Goal: Task Accomplishment & Management: Complete application form

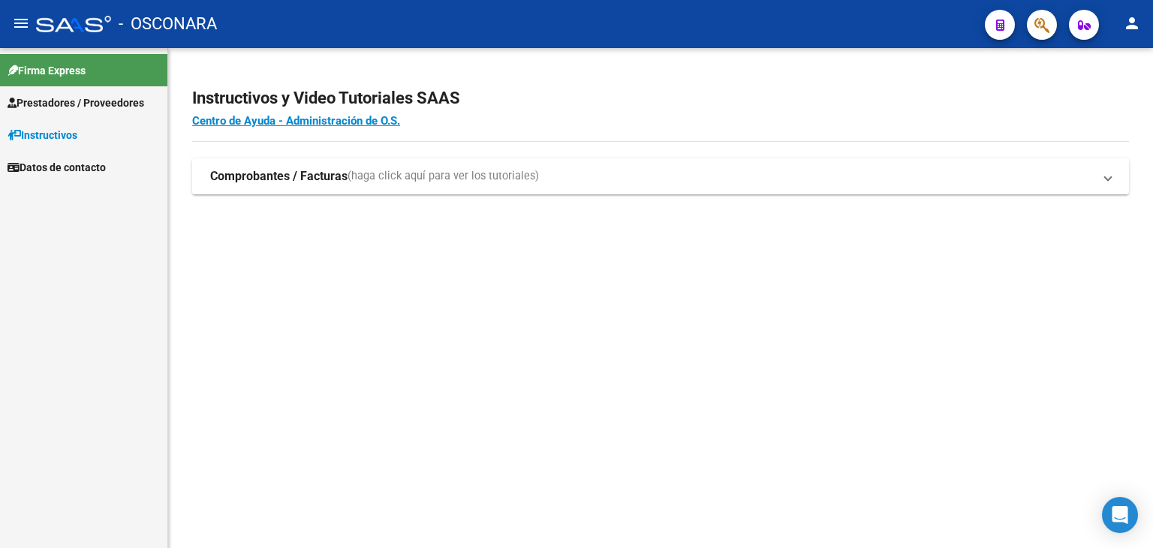
click at [54, 106] on span "Prestadores / Proveedores" at bounding box center [76, 103] width 137 height 17
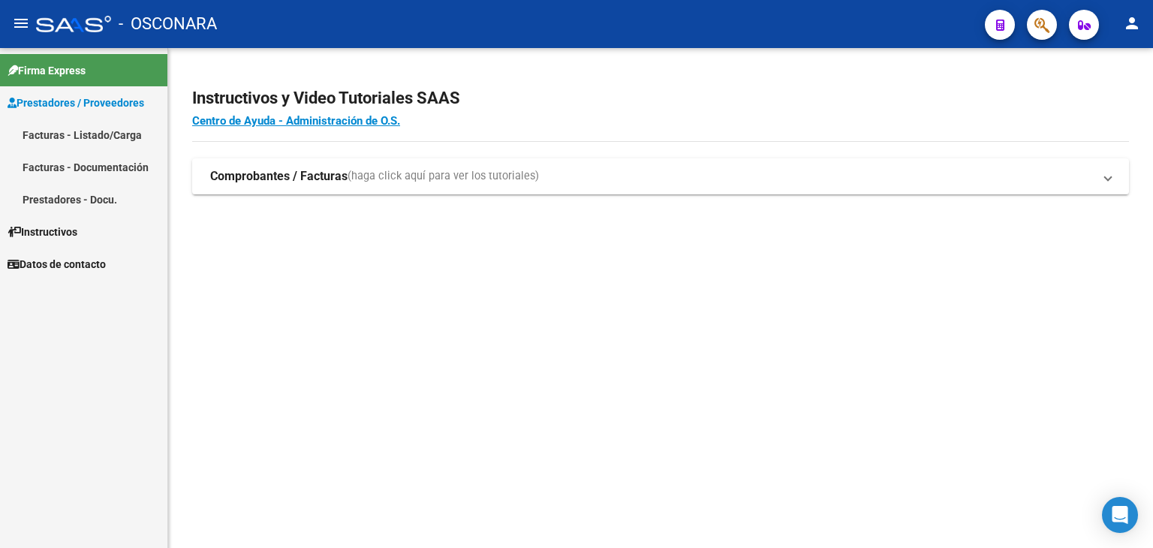
click at [65, 130] on link "Facturas - Listado/Carga" at bounding box center [83, 135] width 167 height 32
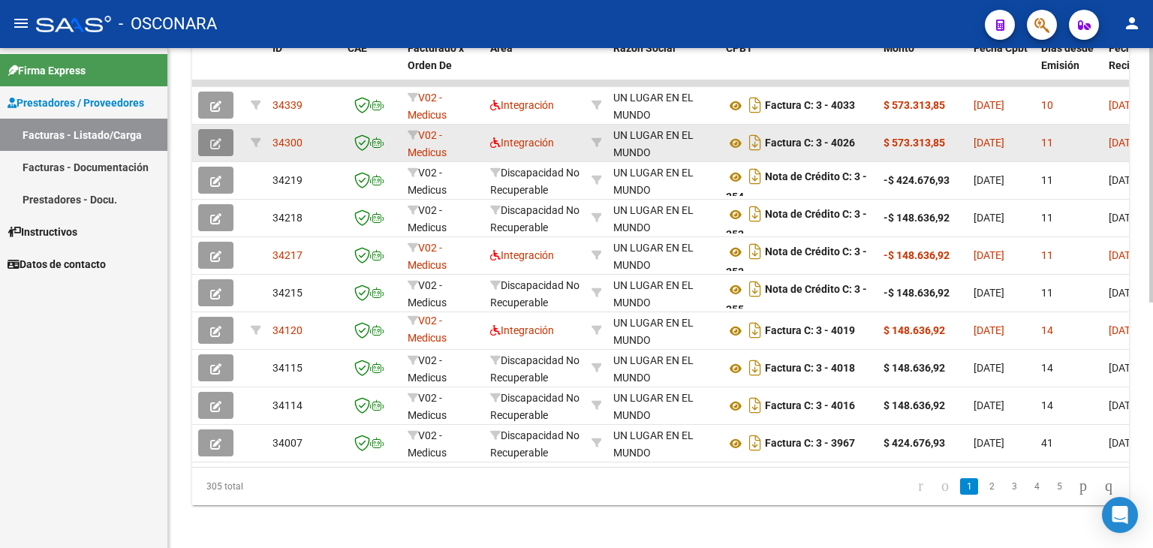
click at [222, 136] on button "button" at bounding box center [215, 142] width 35 height 27
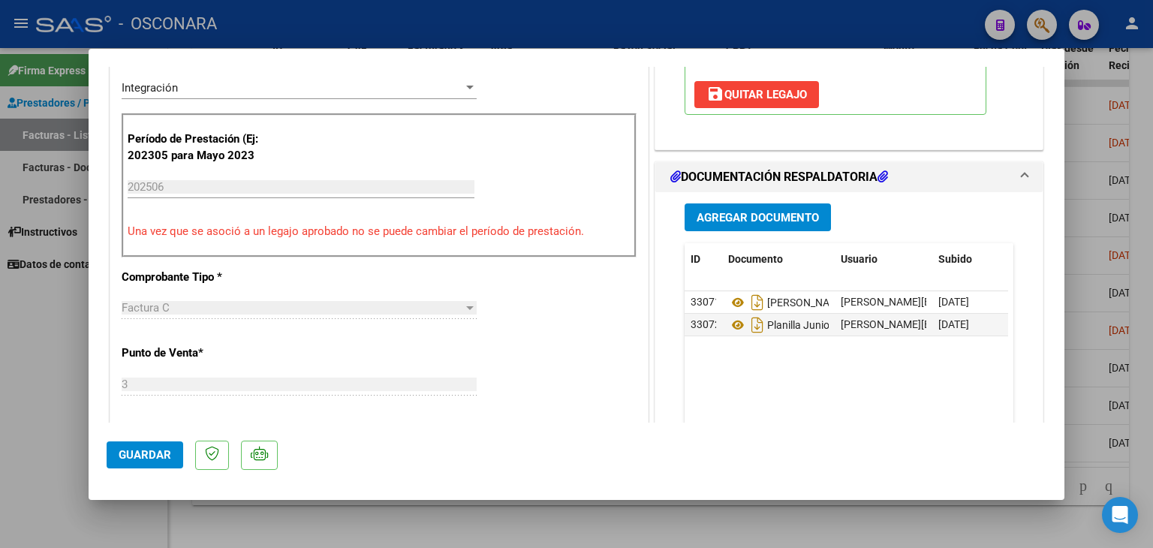
scroll to position [357, 0]
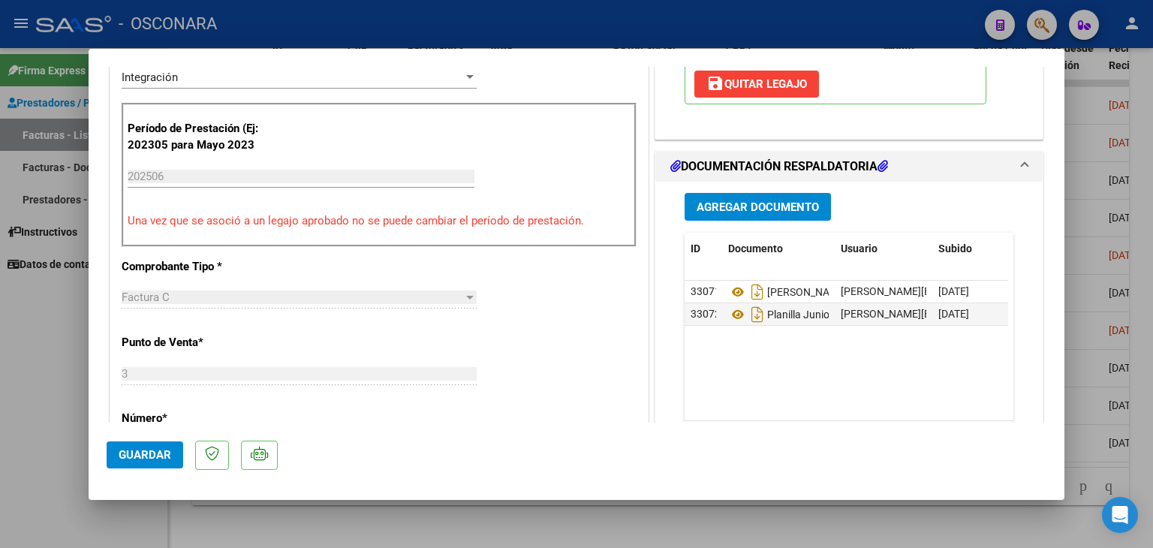
click at [161, 455] on span "Guardar" at bounding box center [145, 455] width 53 height 14
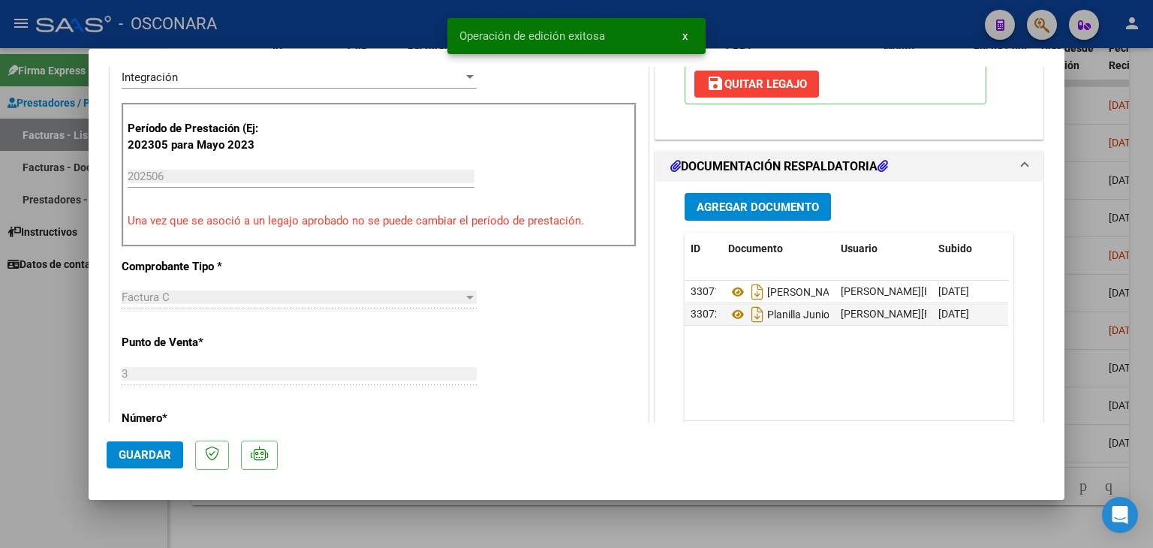
click at [34, 370] on div at bounding box center [576, 274] width 1153 height 548
type input "$ 0,00"
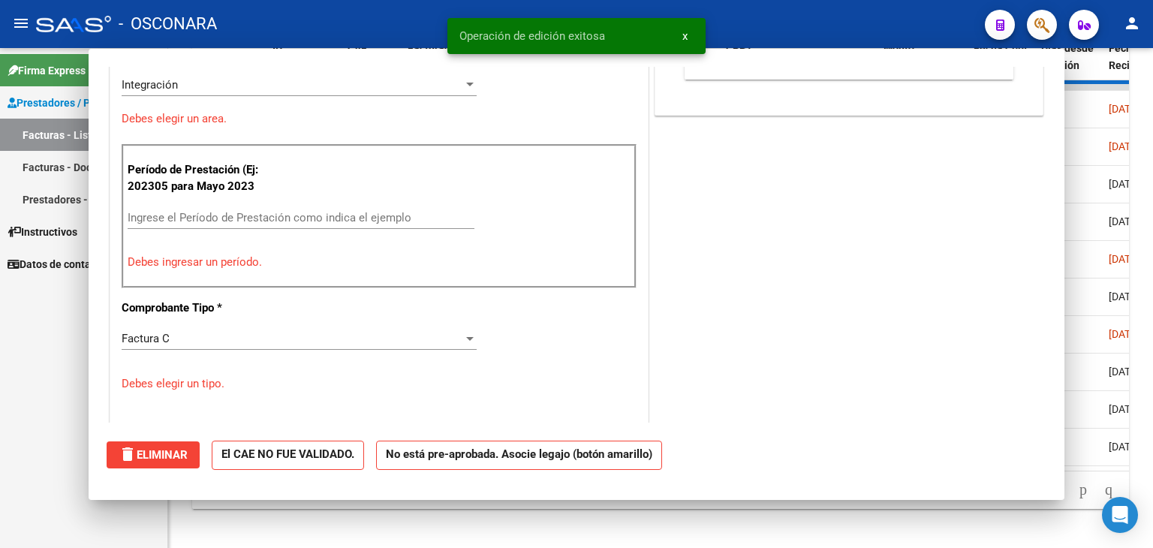
scroll to position [0, 0]
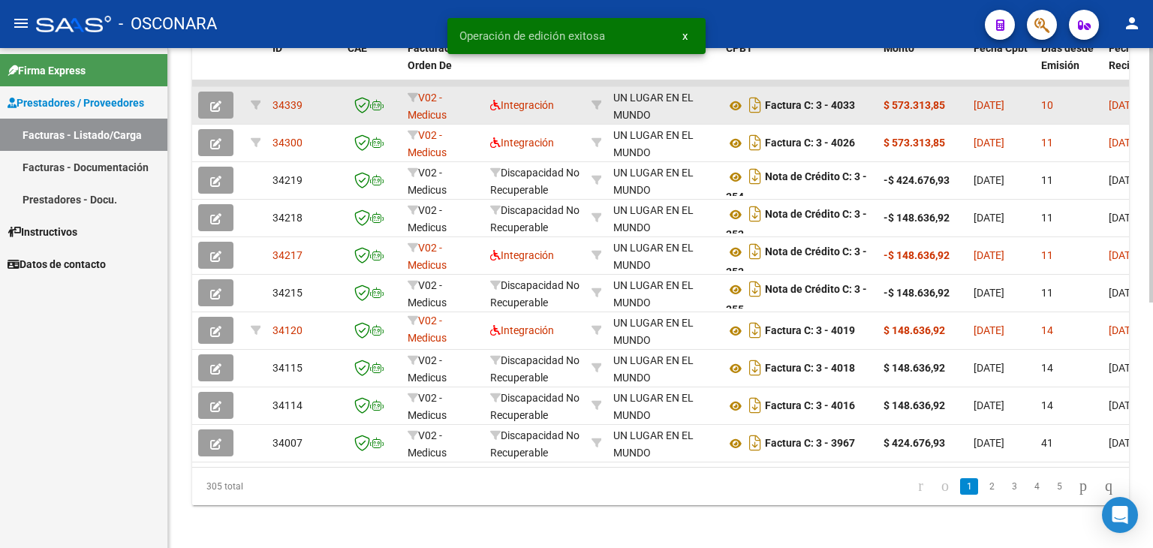
click at [215, 104] on icon "button" at bounding box center [215, 106] width 11 height 11
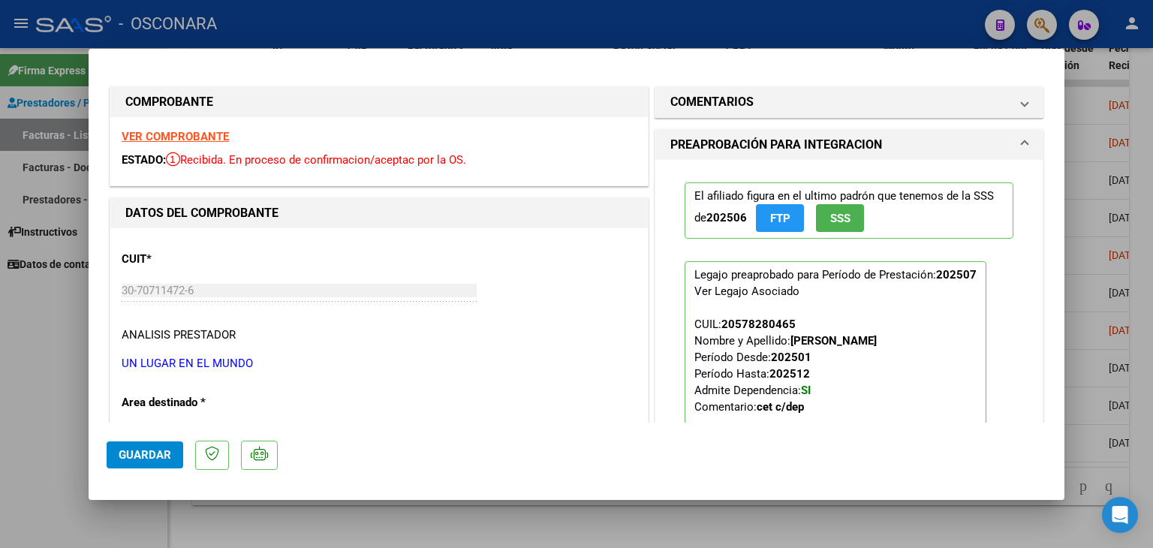
click at [154, 455] on span "Guardar" at bounding box center [145, 455] width 53 height 14
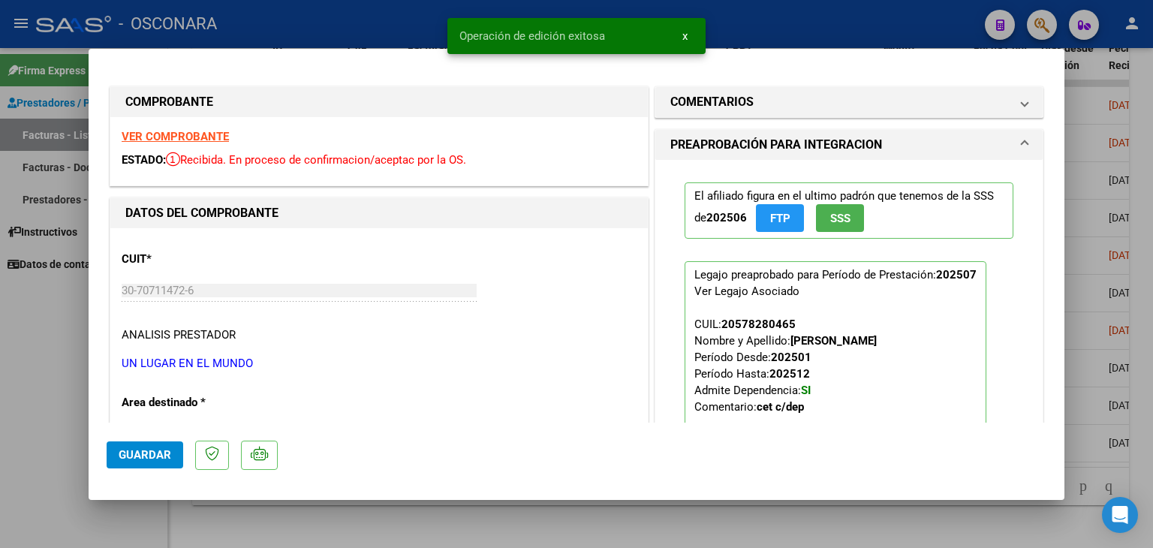
click at [55, 363] on div at bounding box center [576, 274] width 1153 height 548
type input "$ 0,00"
